Goal: Information Seeking & Learning: Learn about a topic

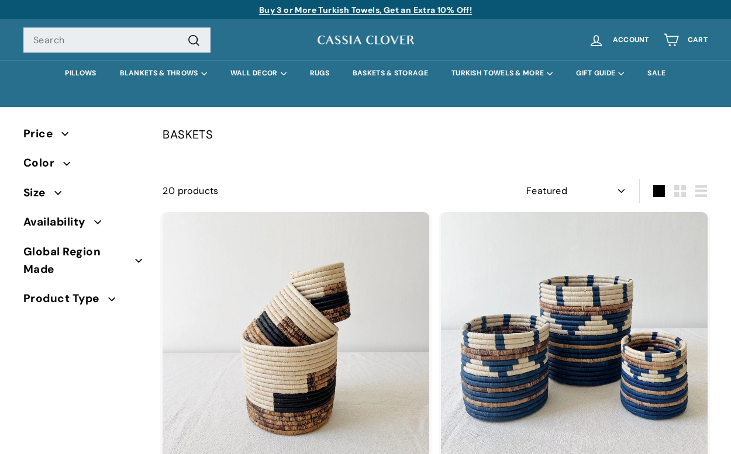
select select "manual"
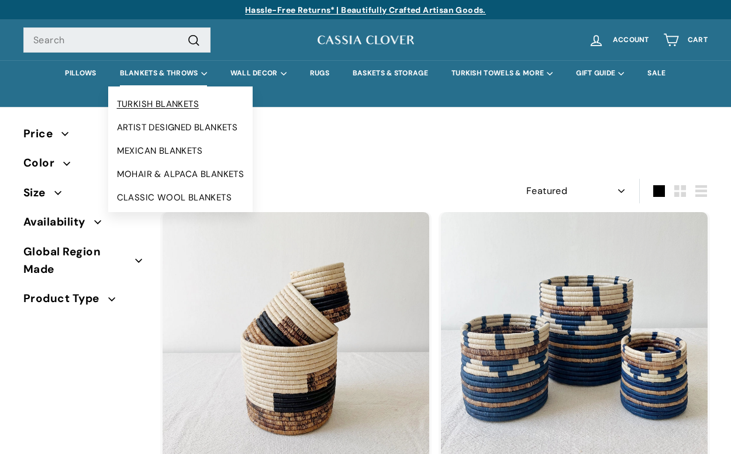
click at [154, 103] on link "TURKISH BLANKETS" at bounding box center [180, 103] width 145 height 23
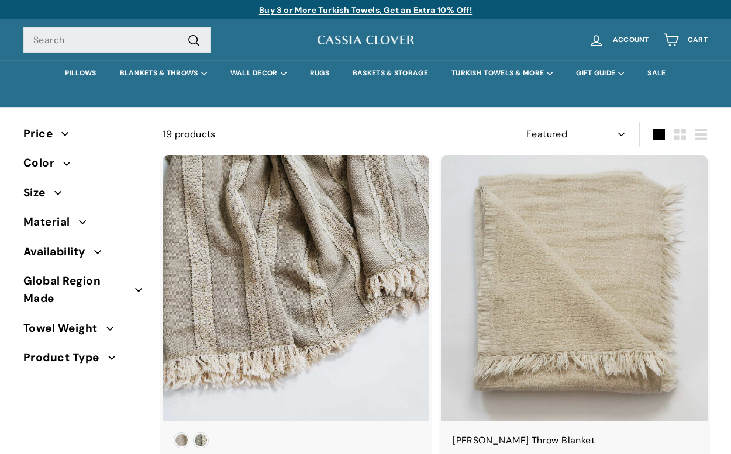
select select "manual"
click at [78, 71] on link "PILLOWS" at bounding box center [80, 73] width 54 height 26
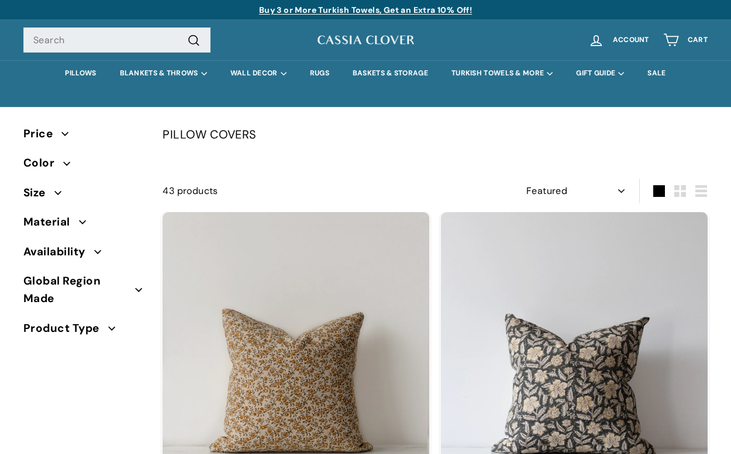
select select "manual"
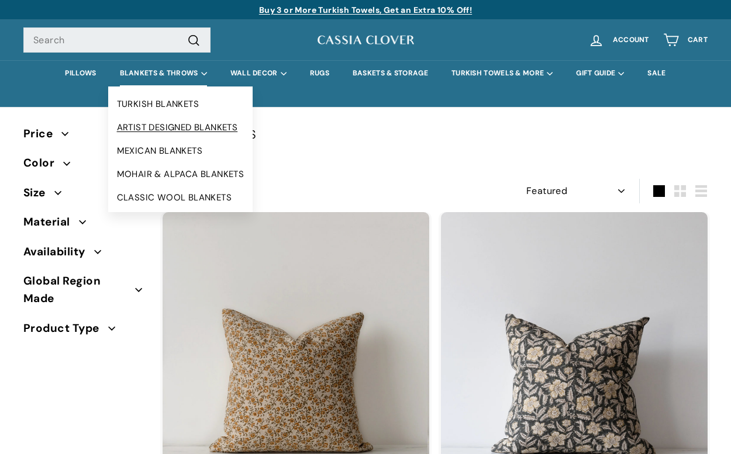
click at [158, 125] on link "ARTIST DESIGNED BLANKETS" at bounding box center [180, 127] width 145 height 23
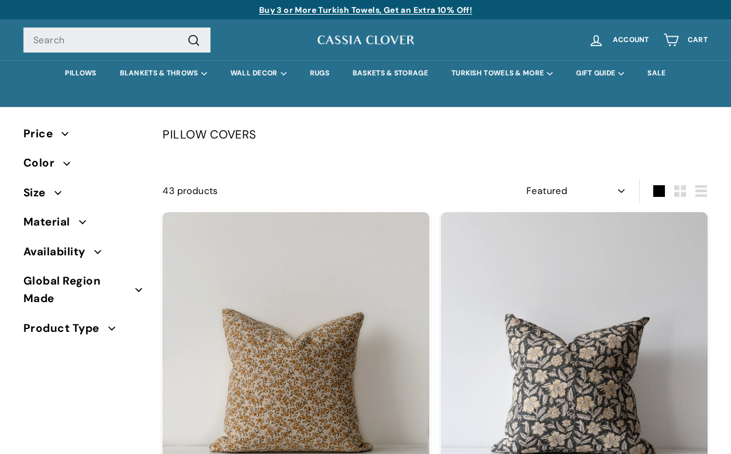
select select "manual"
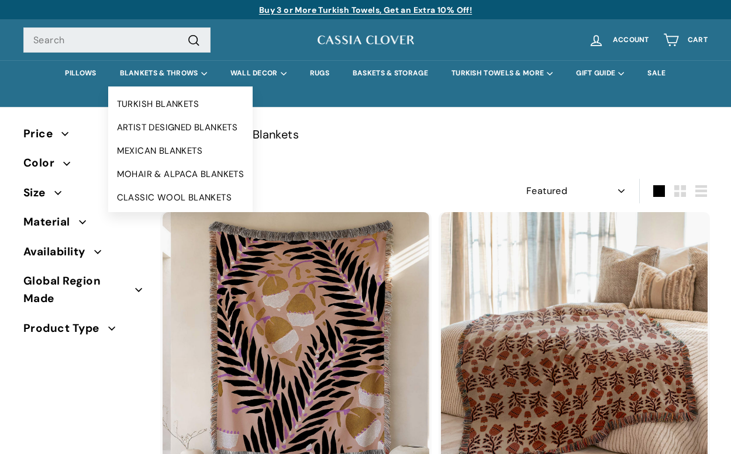
select select "manual"
click at [158, 148] on link "MEXICAN BLANKETS" at bounding box center [180, 150] width 145 height 23
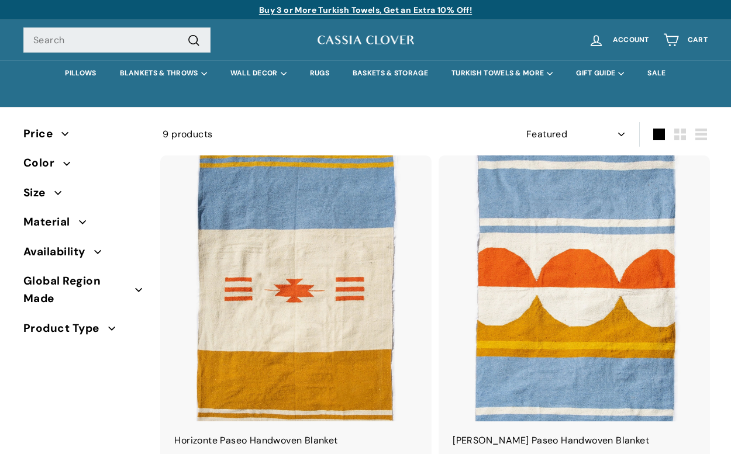
select select "manual"
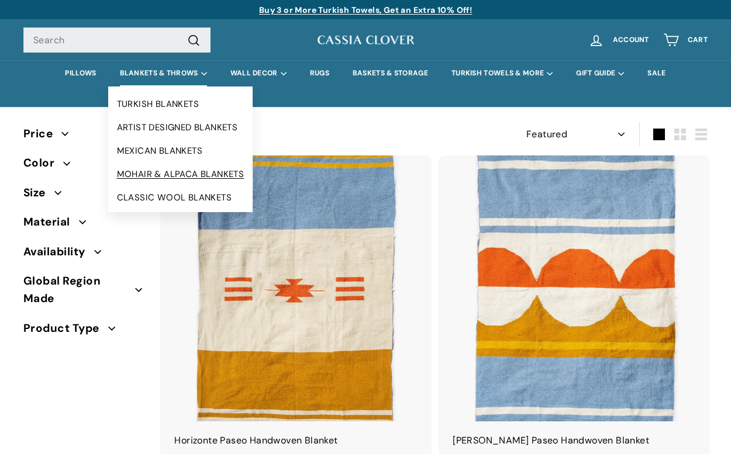
click at [142, 178] on link "MOHAIR & ALPACA BLANKETS" at bounding box center [180, 174] width 145 height 23
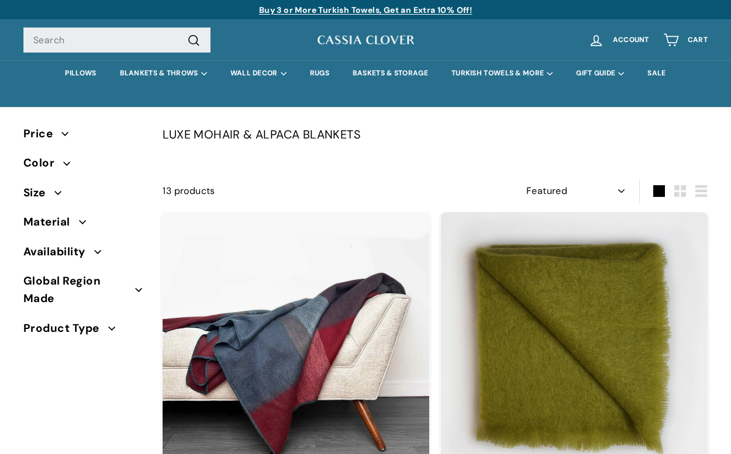
select select "manual"
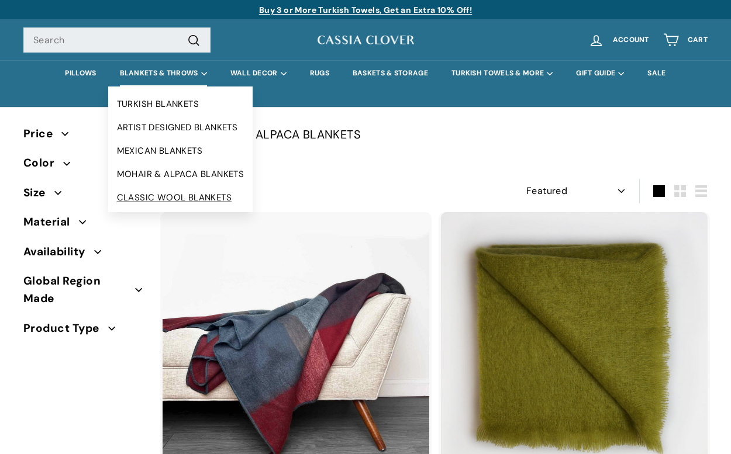
click at [161, 195] on link "CLASSIC WOOL BLANKETS" at bounding box center [180, 197] width 145 height 23
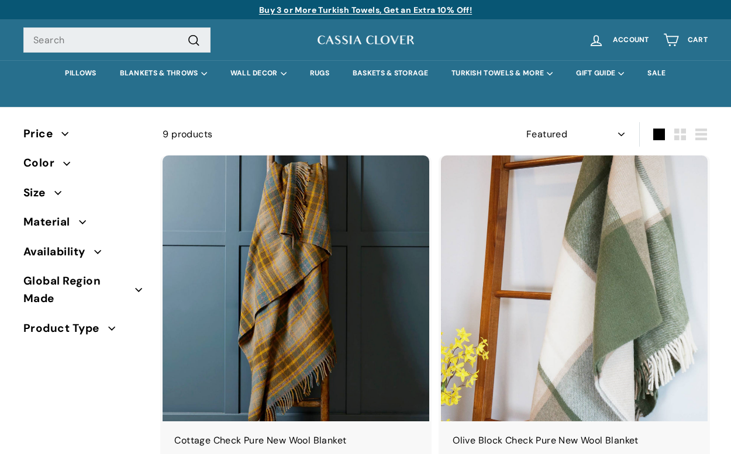
select select "manual"
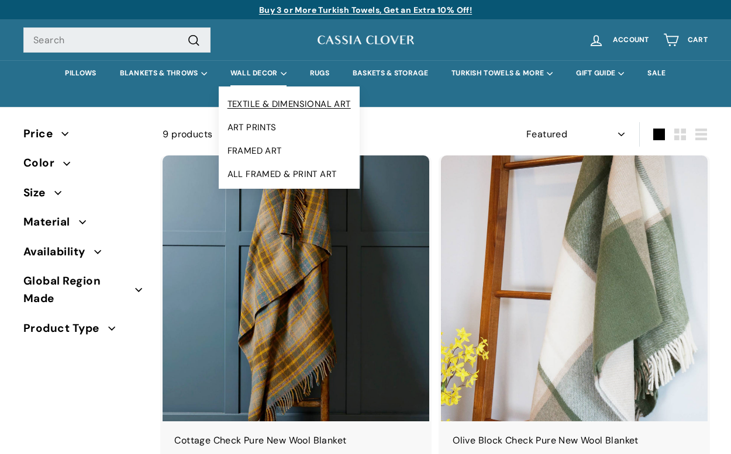
click at [263, 107] on link "TEXTILE & DIMENSIONAL ART" at bounding box center [289, 103] width 141 height 23
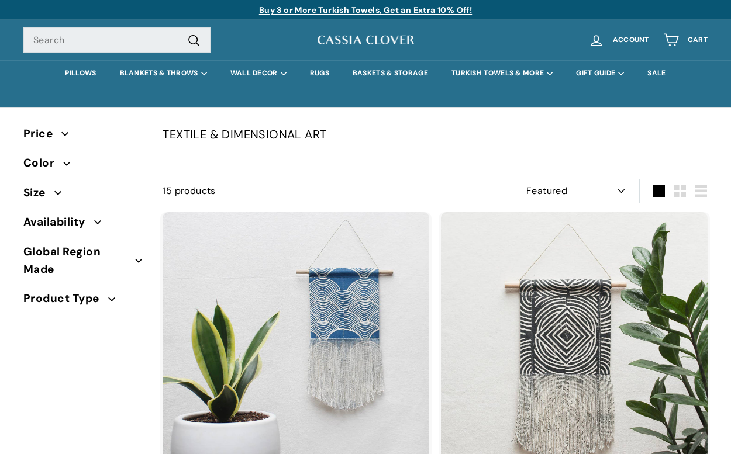
select select "manual"
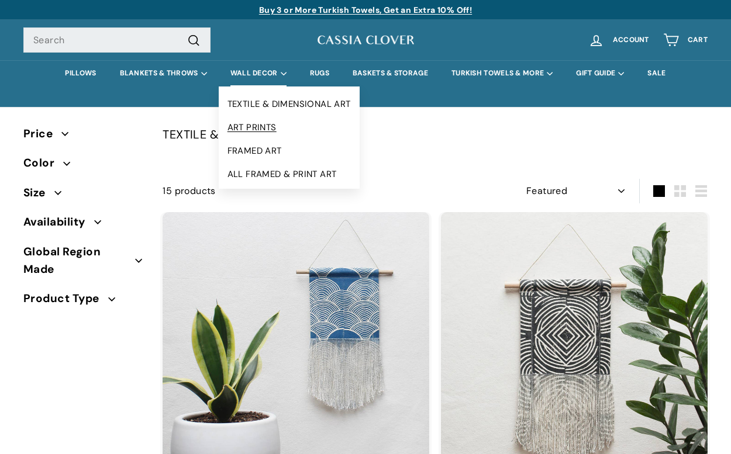
click at [254, 126] on link "ART PRINTS" at bounding box center [289, 127] width 141 height 23
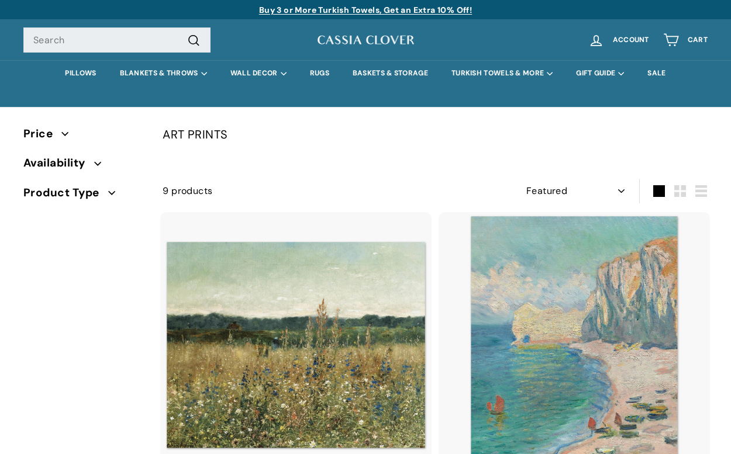
select select "manual"
click at [322, 75] on link "RUGS" at bounding box center [319, 73] width 43 height 26
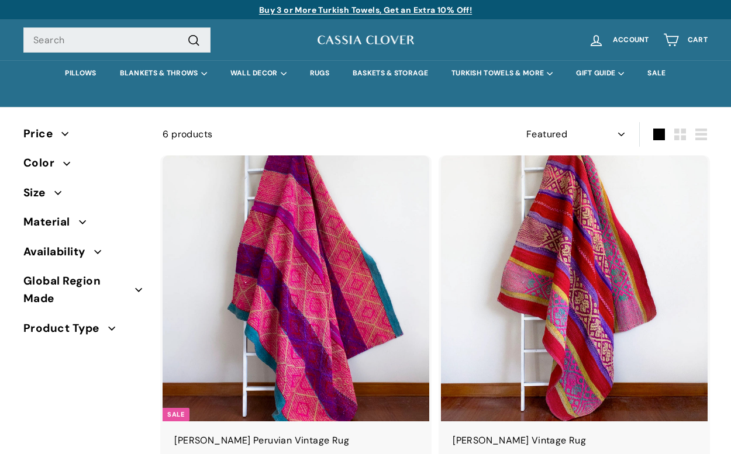
select select "manual"
click at [375, 70] on link "BASKETS & STORAGE" at bounding box center [390, 73] width 99 height 26
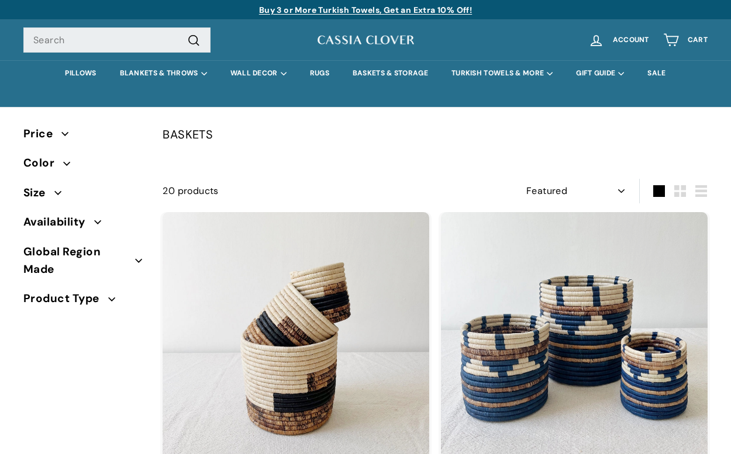
select select "manual"
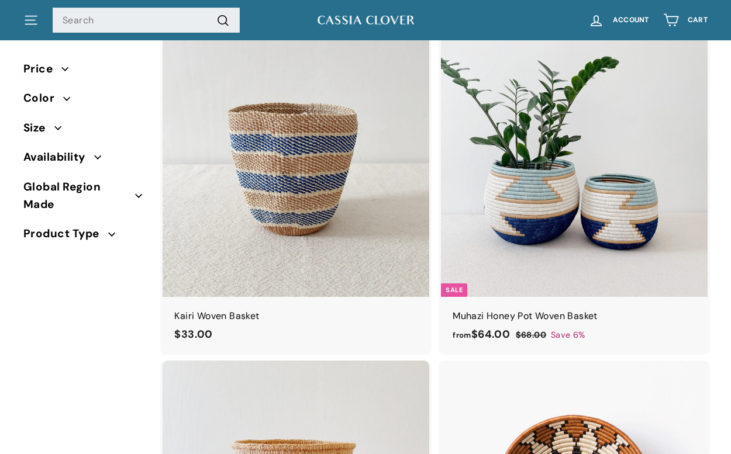
scroll to position [1081, 0]
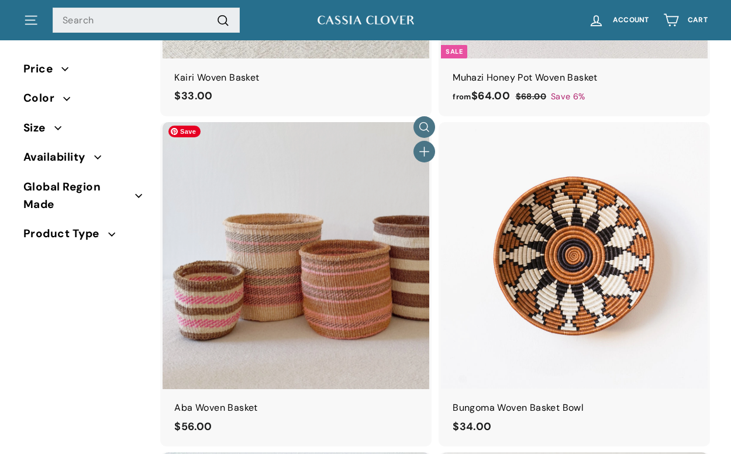
click at [327, 271] on img at bounding box center [296, 255] width 267 height 267
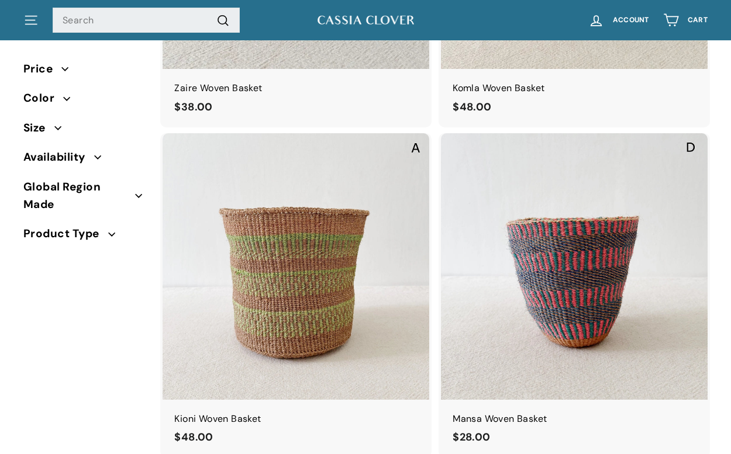
scroll to position [2084, 0]
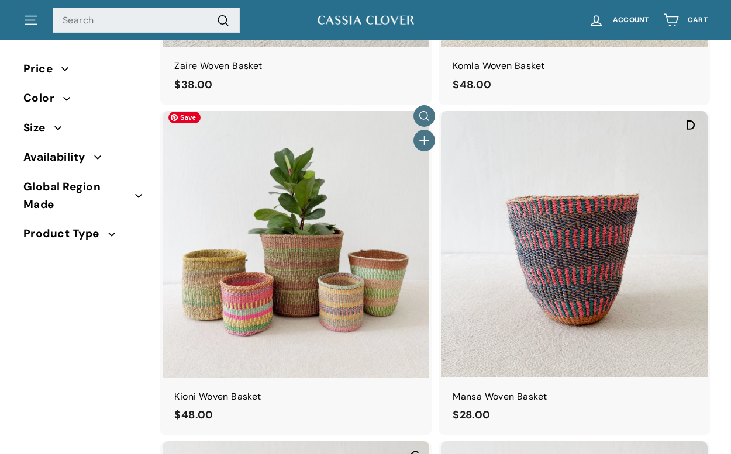
click at [285, 243] on img at bounding box center [296, 244] width 267 height 267
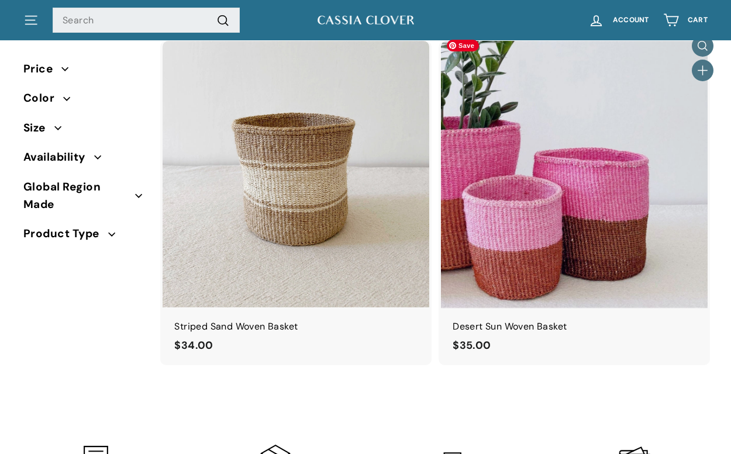
scroll to position [3410, 0]
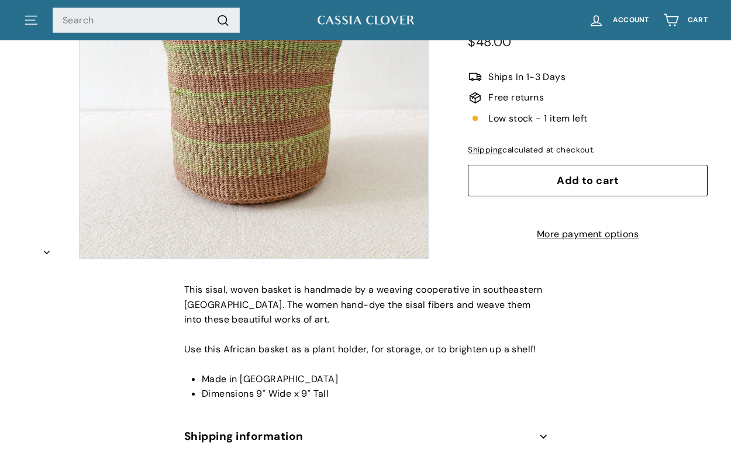
scroll to position [213, 0]
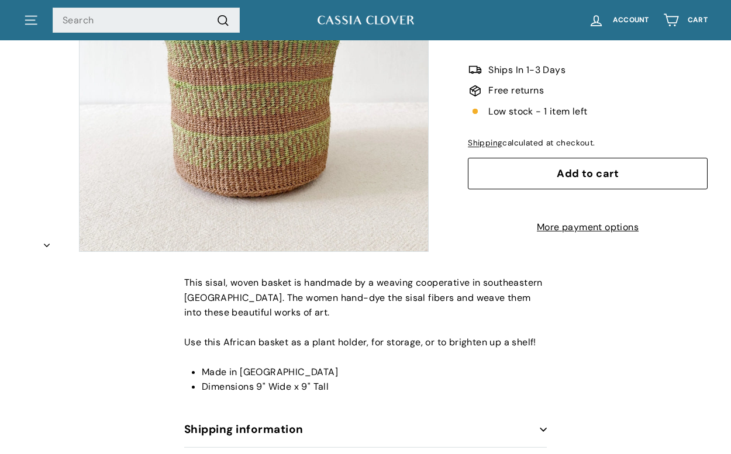
click at [259, 295] on span "This sisal, woven basket is handmade by a weaving cooperative in southeastern […" at bounding box center [363, 298] width 358 height 42
copy span "[GEOGRAPHIC_DATA]"
